Goal: Information Seeking & Learning: Learn about a topic

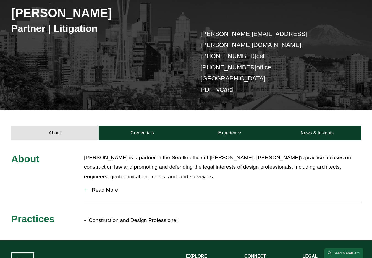
scroll to position [30, 0]
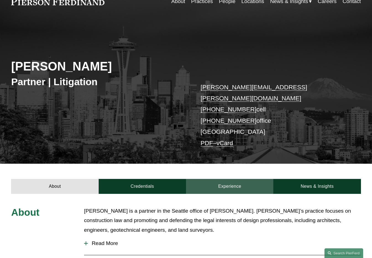
click at [220, 179] on link "Experience" at bounding box center [229, 186] width 87 height 15
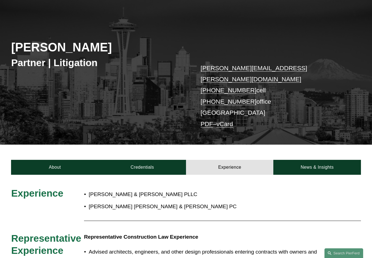
scroll to position [49, 0]
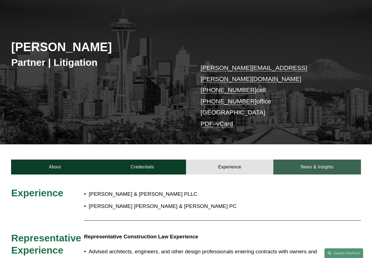
click at [307, 159] on link "News & Insights" at bounding box center [316, 166] width 87 height 15
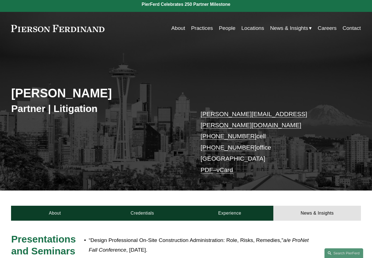
scroll to position [0, 0]
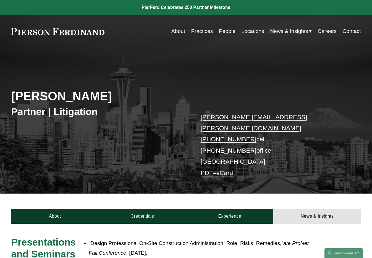
click at [173, 34] on link "About" at bounding box center [178, 31] width 14 height 10
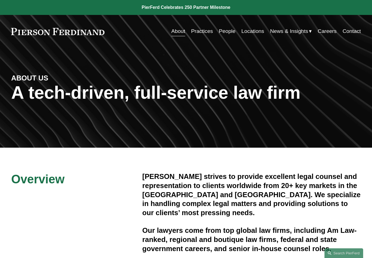
click at [249, 31] on link "Locations" at bounding box center [252, 31] width 23 height 10
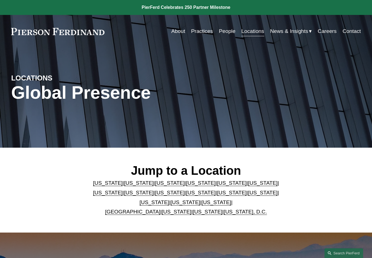
click at [127, 183] on link "[US_STATE]" at bounding box center [139, 183] width 30 height 6
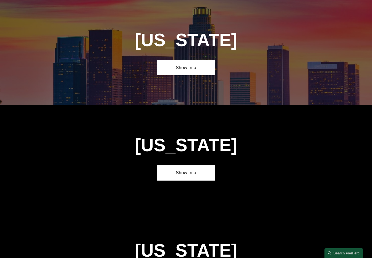
scroll to position [340, 0]
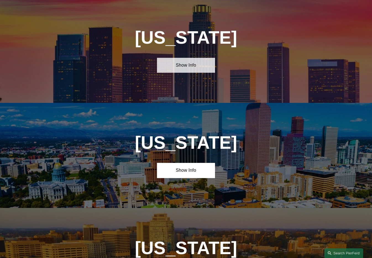
click at [196, 68] on link "Show Info" at bounding box center [186, 65] width 58 height 15
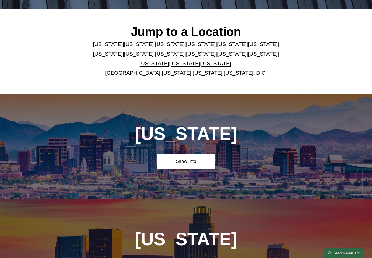
scroll to position [138, 0]
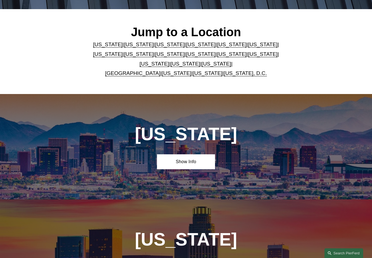
click at [231, 75] on link "Washington, D.C." at bounding box center [245, 73] width 43 height 6
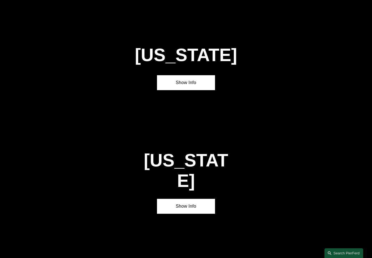
scroll to position [2202, 0]
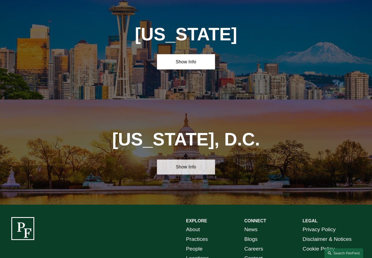
click at [186, 159] on link "Show Info" at bounding box center [186, 166] width 58 height 15
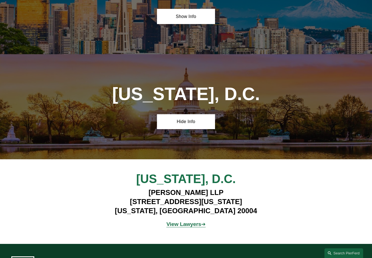
scroll to position [2245, 0]
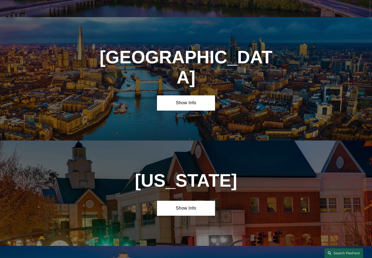
scroll to position [2075, 0]
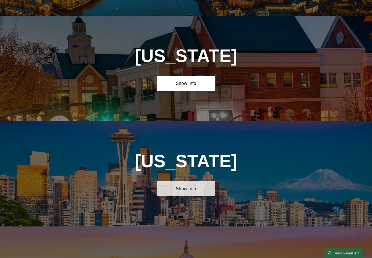
click at [187, 181] on link "Show Info" at bounding box center [186, 188] width 58 height 15
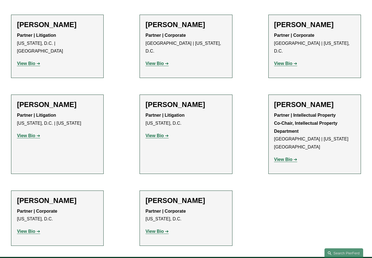
scroll to position [575, 0]
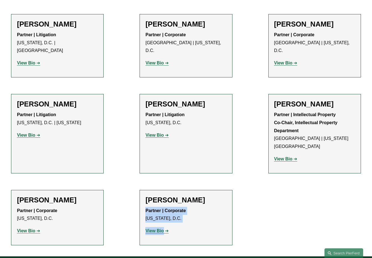
drag, startPoint x: 0, startPoint y: 0, endPoint x: 198, endPoint y: 183, distance: 269.2
click at [198, 196] on div "Edward Zughaib Partner | Corporate Washington, D.C. View Bio Location: Washingt…" at bounding box center [185, 218] width 81 height 44
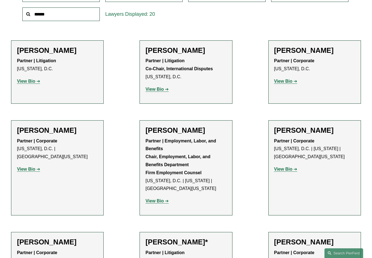
scroll to position [0, 0]
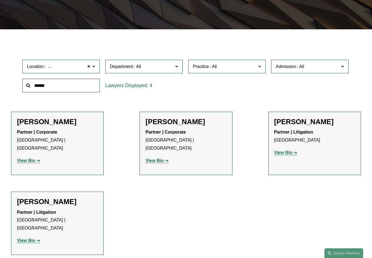
scroll to position [116, 0]
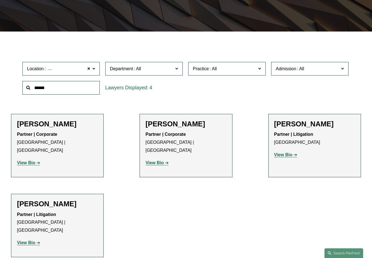
click at [283, 155] on strong "View Bio" at bounding box center [283, 154] width 18 height 5
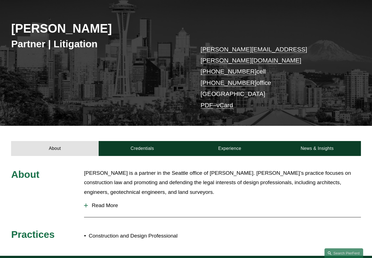
scroll to position [68, 0]
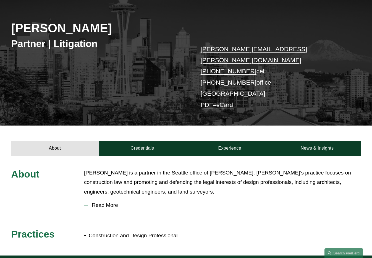
click at [96, 202] on span "Read More" at bounding box center [224, 205] width 273 height 6
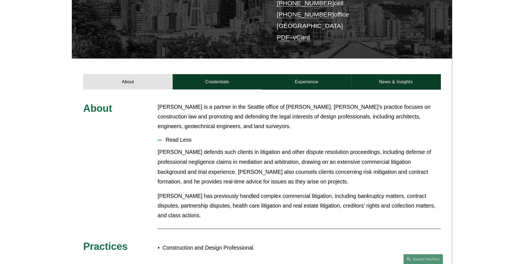
scroll to position [137, 0]
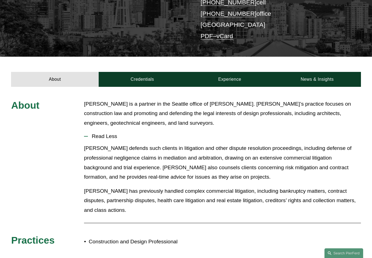
click at [133, 117] on p "[PERSON_NAME] is a partner in the Seattle office of [PERSON_NAME]. [PERSON_NAME…" at bounding box center [222, 113] width 277 height 29
click at [203, 154] on p "[PERSON_NAME] defends such clients in litigation and other dispute resolution p…" at bounding box center [222, 162] width 277 height 38
